Goal: Navigation & Orientation: Find specific page/section

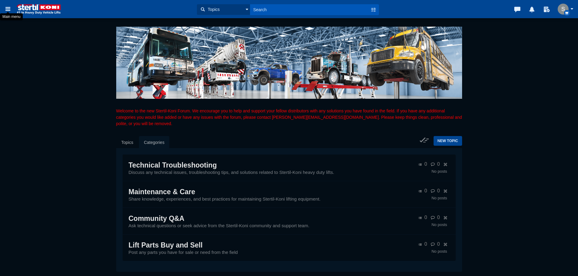
click at [6, 6] on icon at bounding box center [8, 8] width 7 height 11
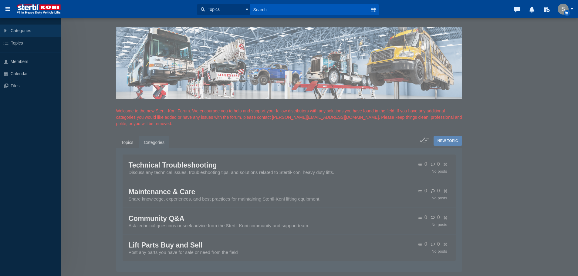
click at [16, 35] on link "All Categories Categories" at bounding box center [30, 31] width 61 height 12
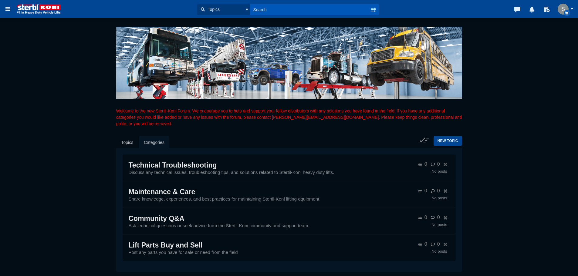
click at [5, 11] on icon at bounding box center [8, 8] width 7 height 11
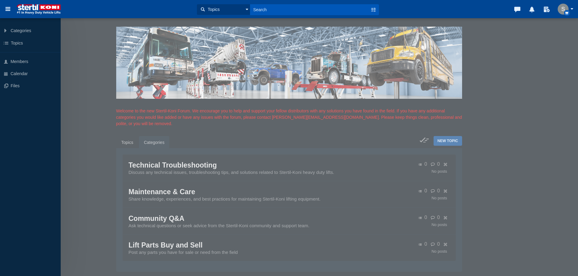
click at [572, 94] on div "Categories All Categories Categories Technical Troubleshooting Maintenance & Ca…" at bounding box center [289, 138] width 578 height 276
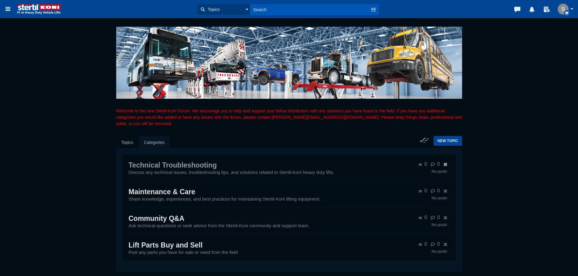
click at [172, 163] on span "Technical Troubleshooting" at bounding box center [173, 165] width 88 height 8
click at [200, 241] on span "Lift Parts Buy and Sell" at bounding box center [166, 245] width 74 height 8
